Goal: Information Seeking & Learning: Compare options

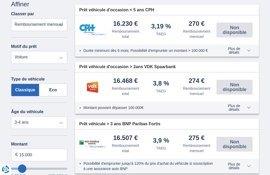
scroll to position [108, 0]
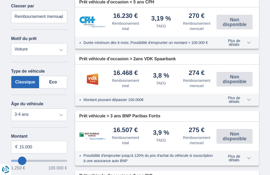
type input "9.250"
type input "9250"
select select "48"
type input "6.250"
type input "6250"
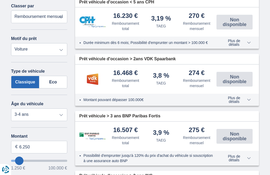
select select "42"
type input "5.250"
type input "5250"
select select "36"
type input "4.250"
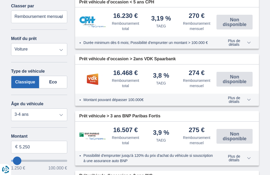
type input "4250"
type input "3.250"
type input "3250"
select select "30"
type input "2.250"
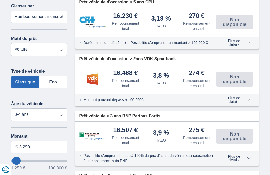
type input "2250"
select select "24"
type input "1.250"
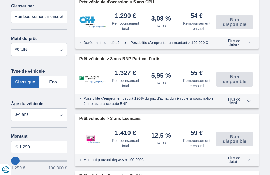
type input "1250"
click at [14, 141] on input "1.250" at bounding box center [39, 147] width 56 height 13
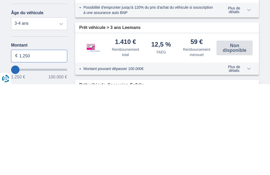
click at [32, 141] on input "1.250" at bounding box center [39, 147] width 56 height 13
type input "1"
type input "1.250"
type input "1250"
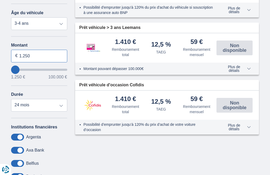
click at [19, 50] on input "1.250" at bounding box center [39, 56] width 56 height 13
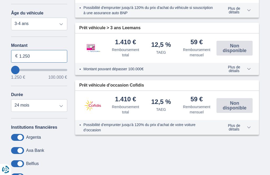
click at [39, 50] on input "1.250" at bounding box center [39, 56] width 56 height 13
click at [34, 50] on input "1.250" at bounding box center [39, 56] width 56 height 13
type input "1"
type input "1.250"
type input "1250"
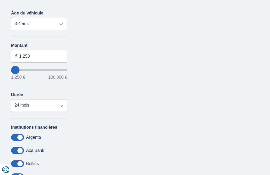
scroll to position [200, 0]
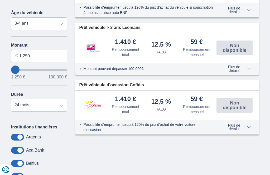
click at [22, 50] on input "1.250" at bounding box center [39, 56] width 56 height 13
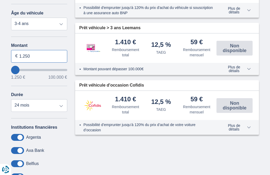
click at [34, 50] on input "1.250" at bounding box center [39, 56] width 56 height 13
type input "1.250"
type input "1250"
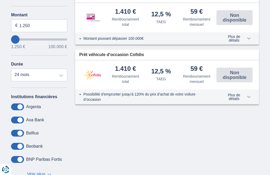
scroll to position [234, 0]
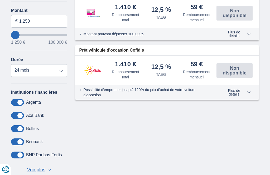
click at [23, 99] on label at bounding box center [17, 102] width 13 height 7
click at [0, 0] on input "checkbox" at bounding box center [0, 0] width 0 height 0
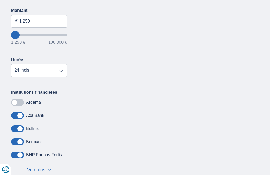
scroll to position [234, 0]
click at [20, 99] on span at bounding box center [17, 102] width 13 height 7
click at [0, 0] on input "checkbox" at bounding box center [0, 0] width 0 height 0
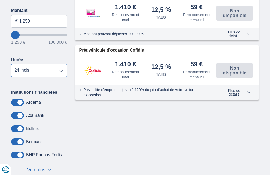
click at [35, 64] on select "12 mois 18 mois 24 mois" at bounding box center [39, 70] width 56 height 13
select select "12"
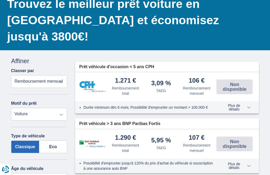
scroll to position [44, 0]
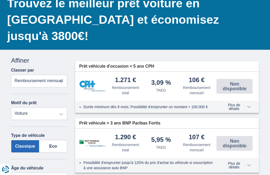
click at [25, 108] on select "Prêt personnel Voiture Moto / vélo Caravane / mobilhome Travaux Energie Rachat …" at bounding box center [39, 114] width 56 height 13
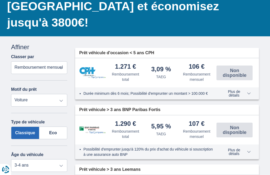
scroll to position [71, 0]
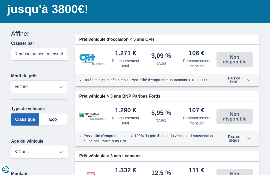
click at [60, 146] on select "Neuf 0-1 ans 1-2 ans 2-3 ans 3-4 ans 4-5 ans 5+ ans" at bounding box center [39, 152] width 56 height 13
